Goal: Task Accomplishment & Management: Use online tool/utility

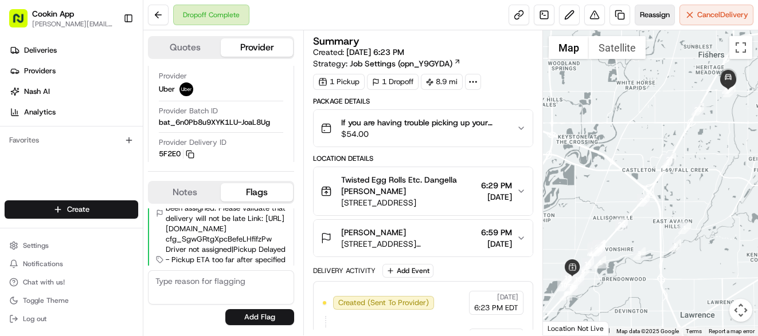
click at [647, 18] on span "Reassign" at bounding box center [655, 15] width 30 height 10
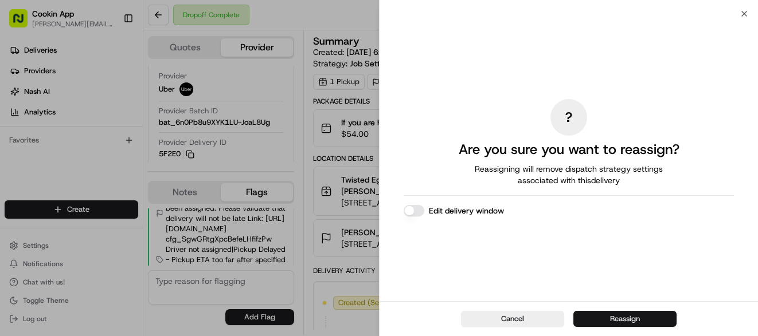
click at [616, 318] on button "Reassign" at bounding box center [624, 319] width 103 height 16
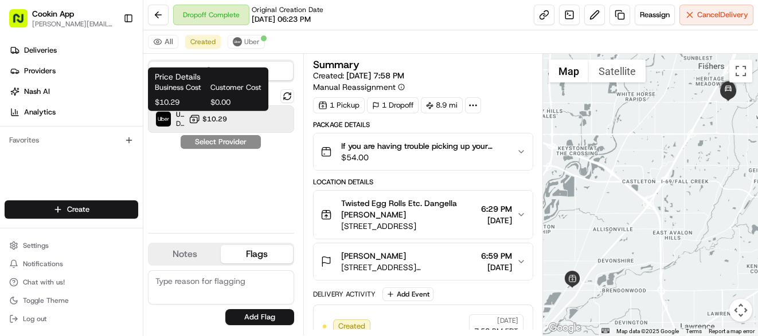
click at [203, 118] on span "$10.29" at bounding box center [214, 119] width 25 height 9
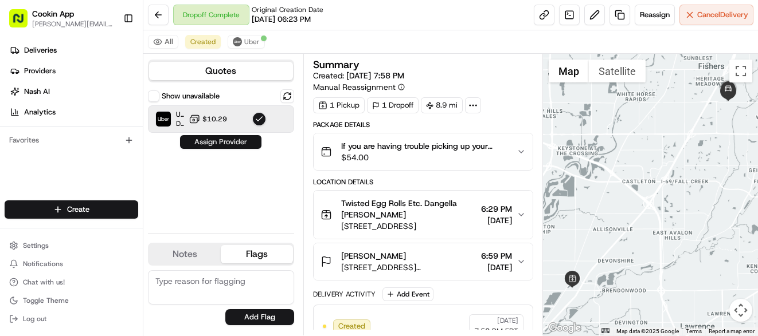
click at [197, 142] on button "Assign Provider" at bounding box center [220, 142] width 81 height 14
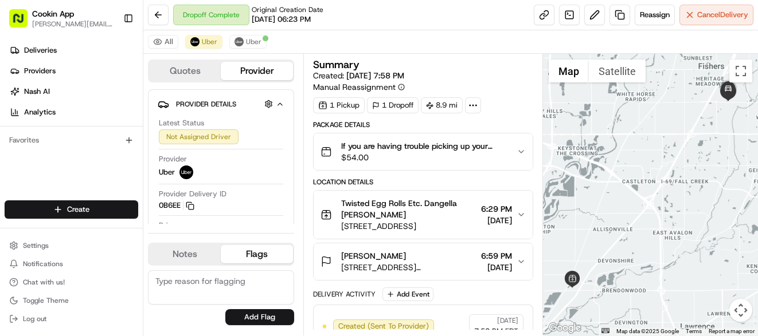
click at [378, 225] on span "3902 Arbor Green Way, Indianapolis, IN 46220, USA" at bounding box center [408, 226] width 135 height 11
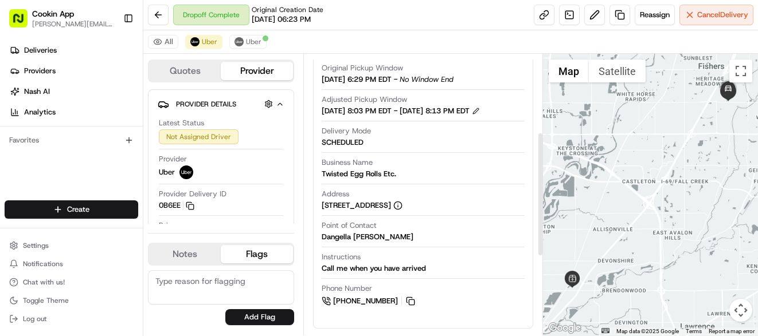
scroll to position [229, 0]
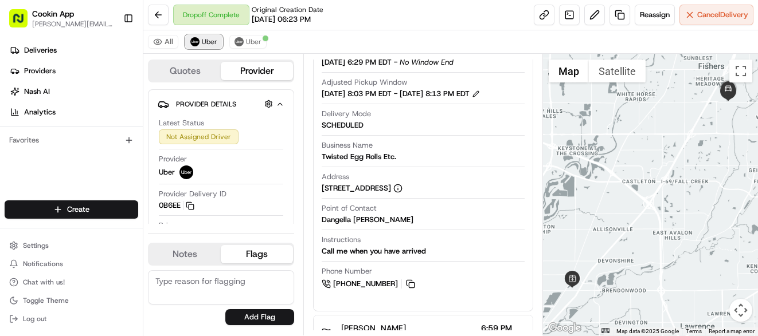
click at [206, 41] on span "Uber" at bounding box center [209, 41] width 15 height 9
click at [246, 41] on span "Uber" at bounding box center [253, 41] width 15 height 9
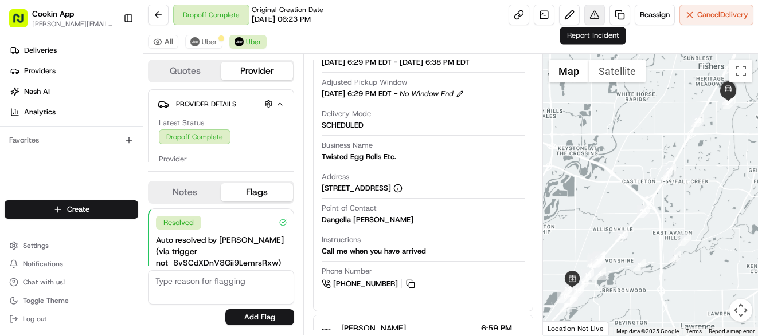
click at [593, 15] on button at bounding box center [594, 15] width 21 height 21
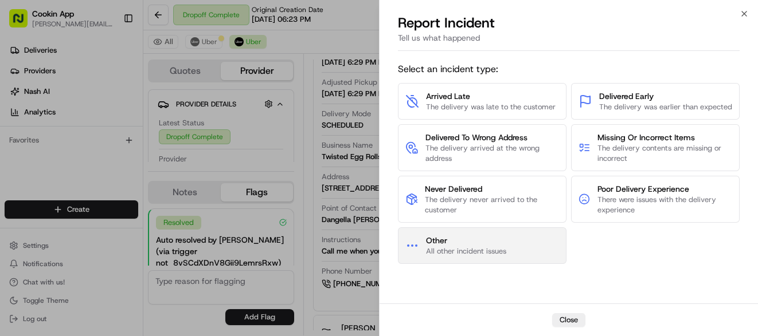
click at [469, 246] on span "All other incident issues" at bounding box center [466, 251] width 80 height 10
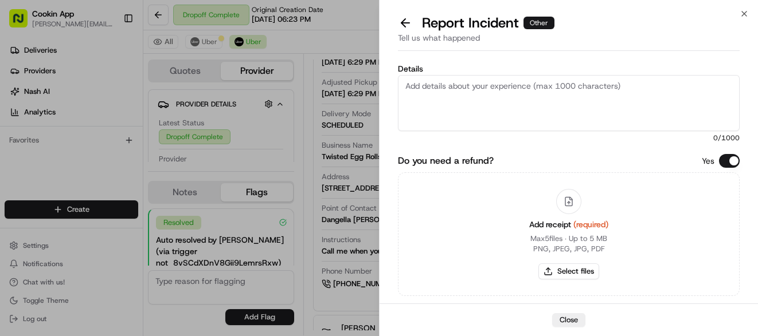
click at [439, 87] on textarea "Details" at bounding box center [569, 103] width 342 height 56
click at [590, 75] on textarea "Driver was batching and gave the cx the wrong order." at bounding box center [569, 103] width 342 height 56
type textarea "Driver was batching and gave the cx the wrong order."
click at [574, 270] on button "Select files" at bounding box center [568, 272] width 61 height 16
type input "C:\fakepath\Screenshot 2025-08-15 200310.png"
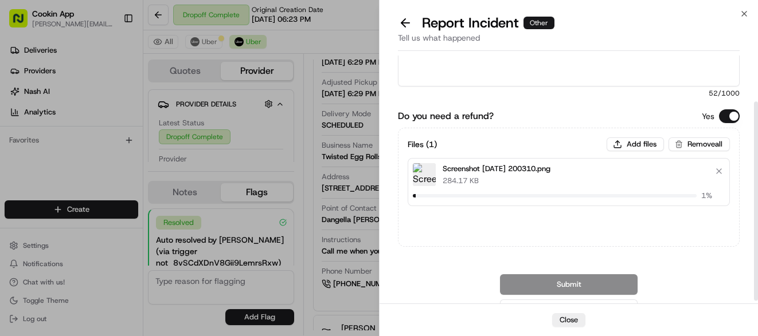
scroll to position [60, 0]
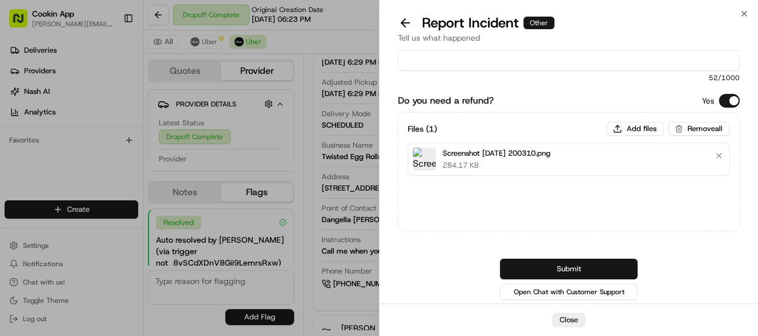
click at [558, 267] on button "Submit" at bounding box center [569, 269] width 138 height 21
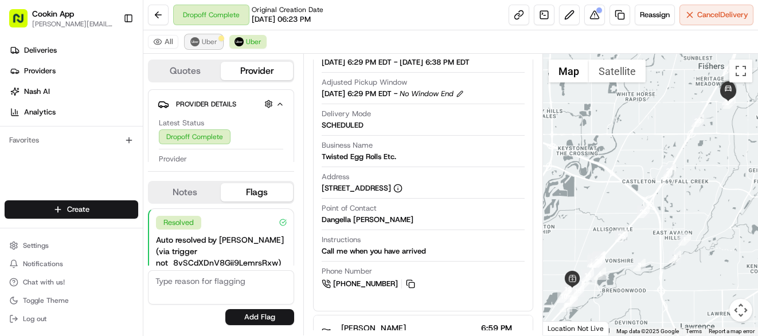
click at [205, 41] on span "Uber" at bounding box center [209, 41] width 15 height 9
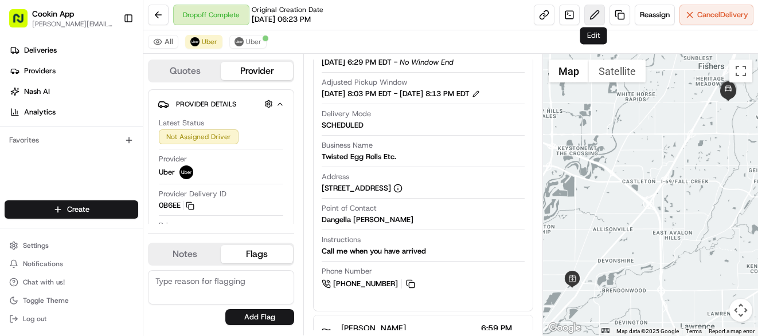
click at [593, 15] on button at bounding box center [594, 15] width 21 height 21
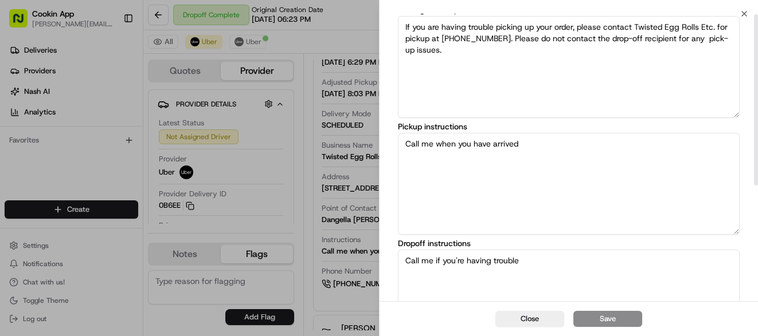
scroll to position [0, 0]
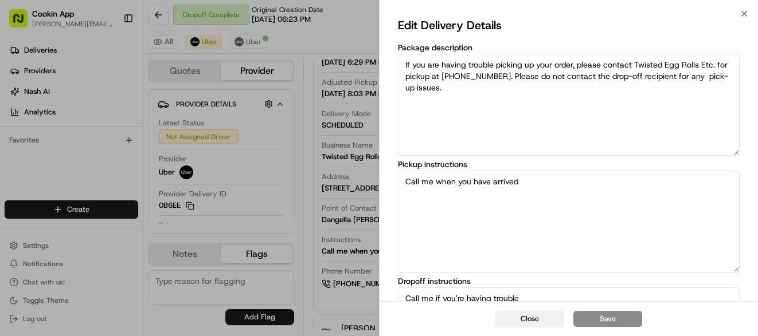
click at [520, 314] on button "Close" at bounding box center [529, 319] width 69 height 16
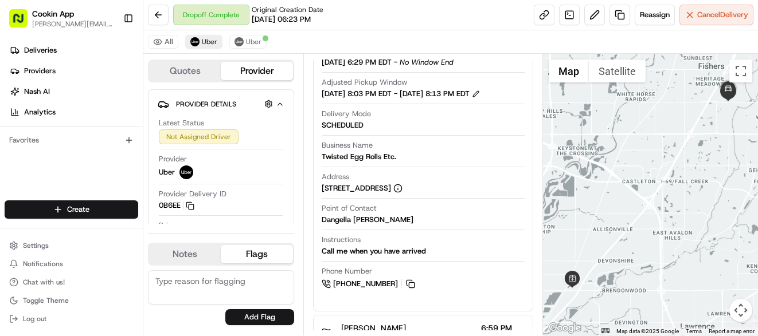
drag, startPoint x: 209, startPoint y: 33, endPoint x: 208, endPoint y: 39, distance: 6.4
click at [209, 37] on div "All Uber Uber" at bounding box center [450, 41] width 614 height 23
click at [208, 40] on span "Uber" at bounding box center [209, 41] width 15 height 9
click at [211, 41] on span "Uber" at bounding box center [209, 41] width 15 height 9
click at [200, 41] on button "Uber" at bounding box center [203, 42] width 37 height 14
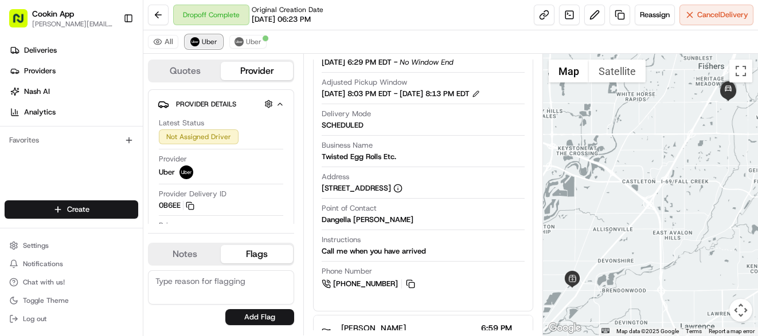
click at [202, 42] on span "Uber" at bounding box center [209, 41] width 15 height 9
click at [708, 19] on span "Cancel Delivery" at bounding box center [722, 15] width 51 height 10
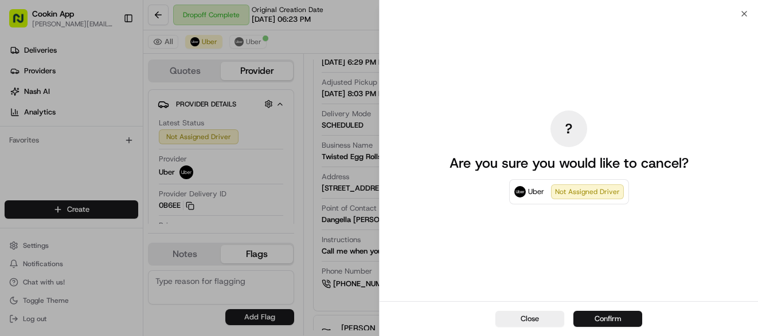
click at [597, 323] on button "Confirm" at bounding box center [607, 319] width 69 height 16
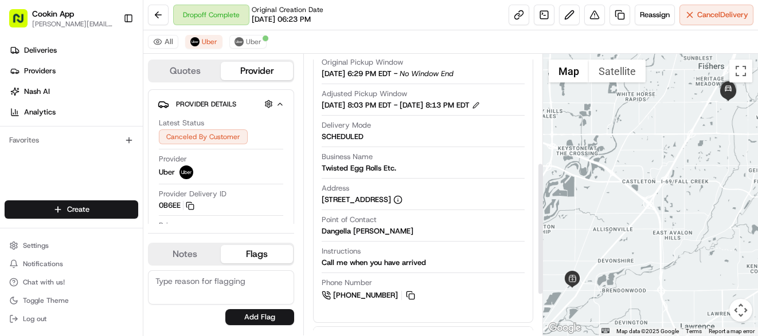
scroll to position [229, 0]
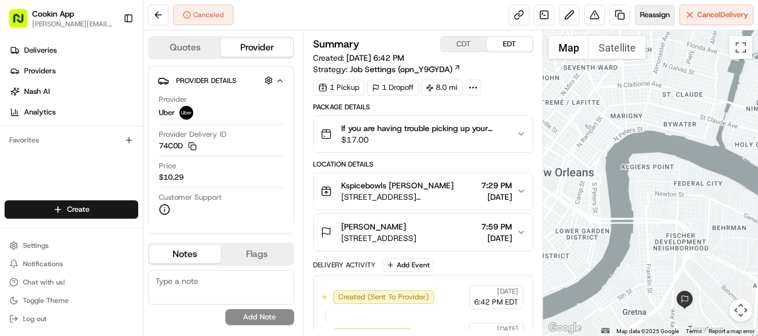
click at [647, 21] on button "Reassign" at bounding box center [654, 15] width 40 height 21
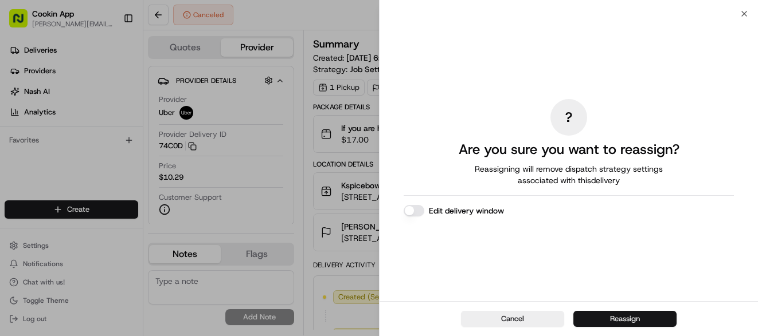
click at [614, 318] on button "Reassign" at bounding box center [624, 319] width 103 height 16
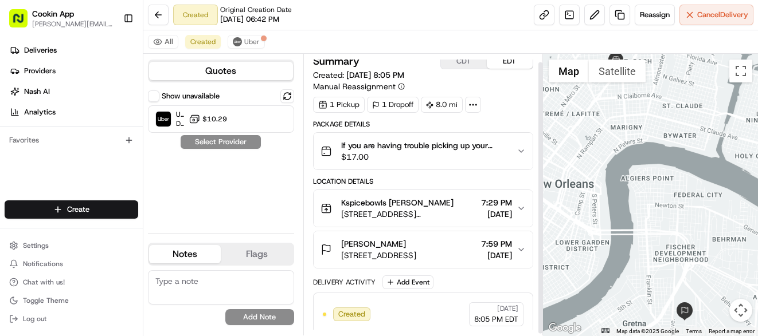
scroll to position [10, 0]
